Goal: Find specific page/section: Locate a particular part of the current website

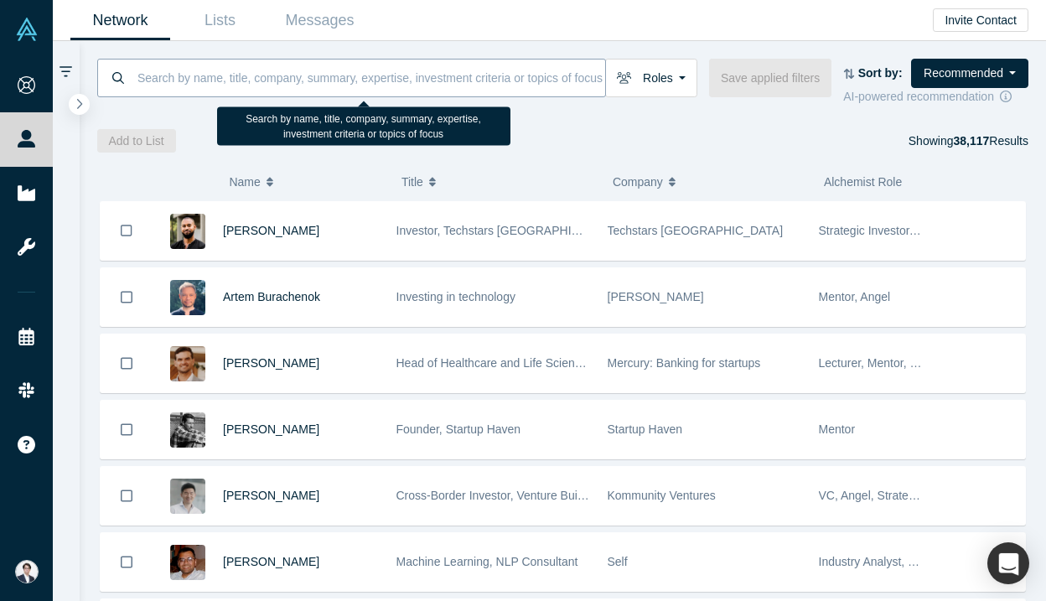
click at [362, 78] on input at bounding box center [370, 77] width 469 height 39
paste input "[PERSON_NAME]"
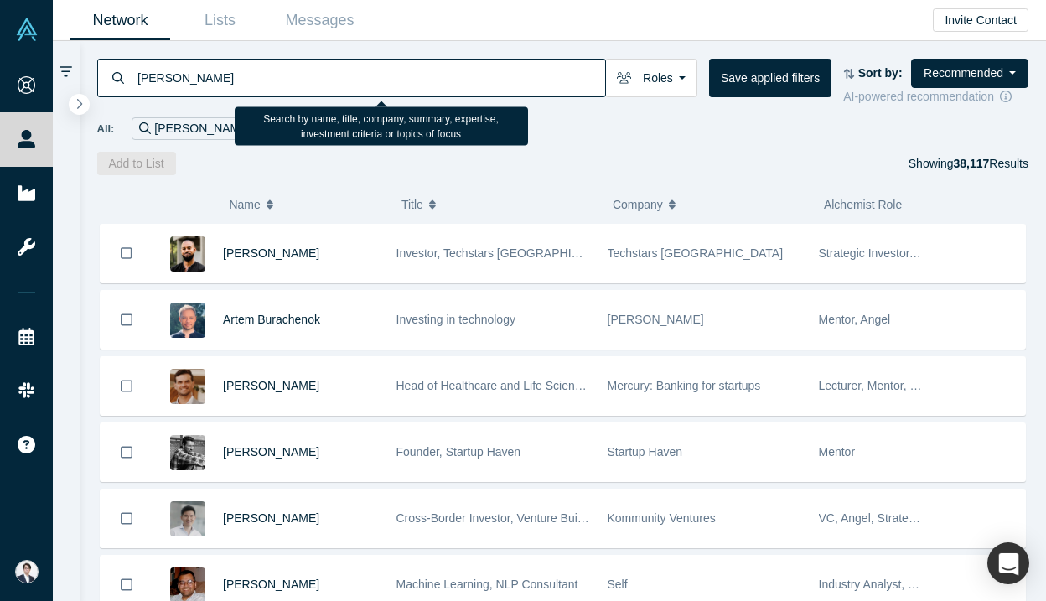
type input "[PERSON_NAME]"
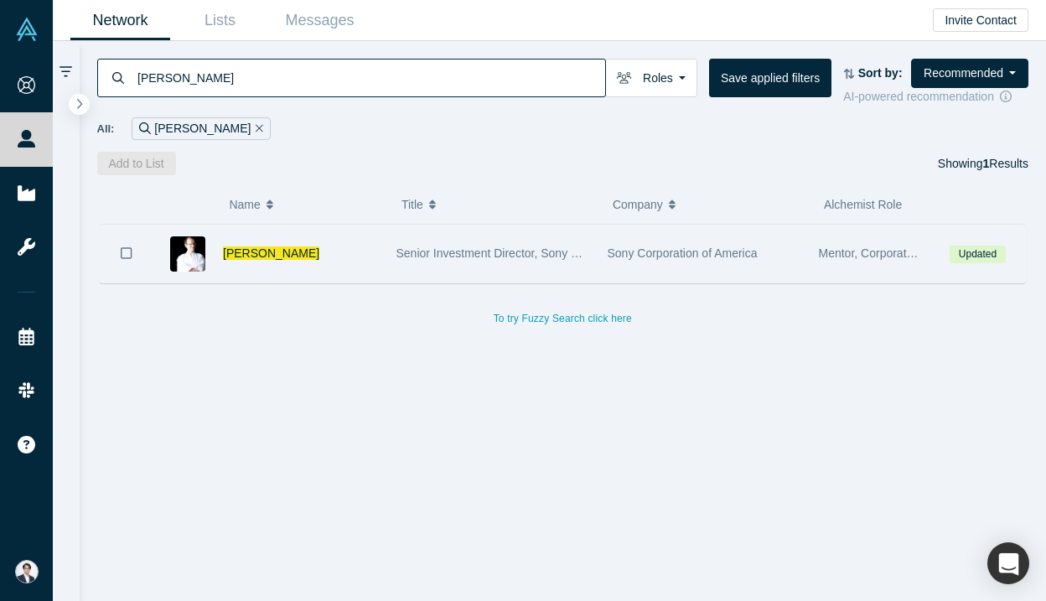
click at [390, 261] on div "Senior Investment Director, Sony Ventures" at bounding box center [492, 254] width 211 height 58
